Goal: Task Accomplishment & Management: Use online tool/utility

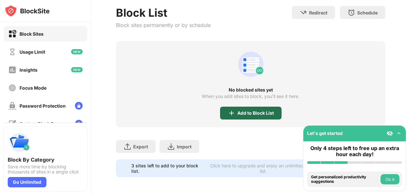
click at [268, 110] on div "Add to Block List" at bounding box center [256, 112] width 37 height 5
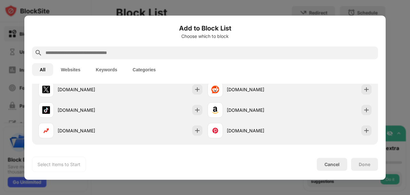
scroll to position [159, 0]
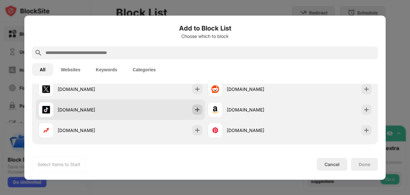
click at [198, 111] on img at bounding box center [197, 109] width 6 height 6
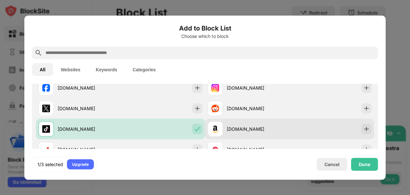
scroll to position [139, 0]
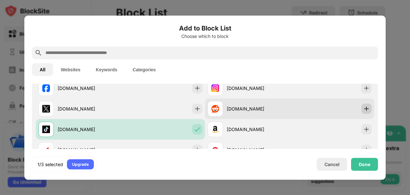
click at [364, 111] on img at bounding box center [367, 108] width 6 height 6
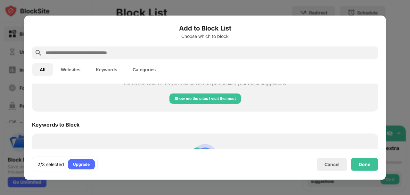
scroll to position [294, 0]
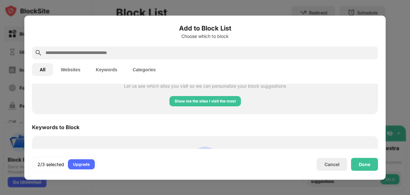
click at [241, 99] on div "Show me the sites I visit the most" at bounding box center [205, 101] width 71 height 10
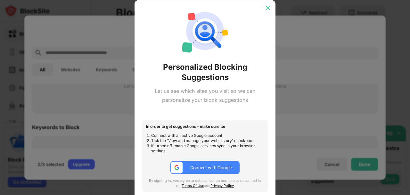
click at [271, 8] on div at bounding box center [268, 8] width 10 height 10
